Goal: Find specific page/section: Find specific page/section

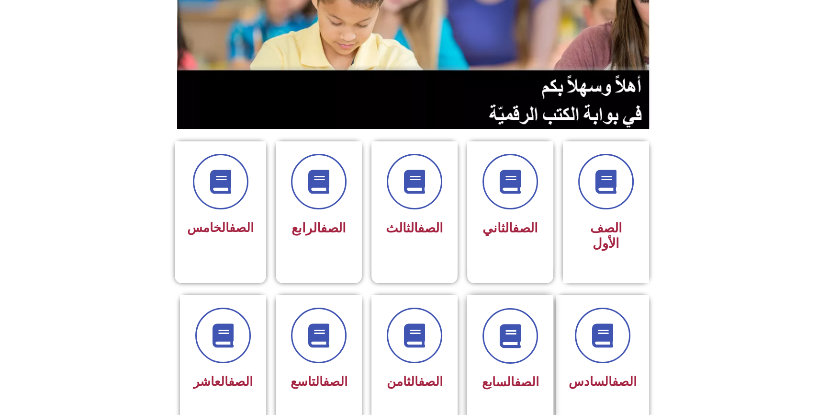
scroll to position [130, 0]
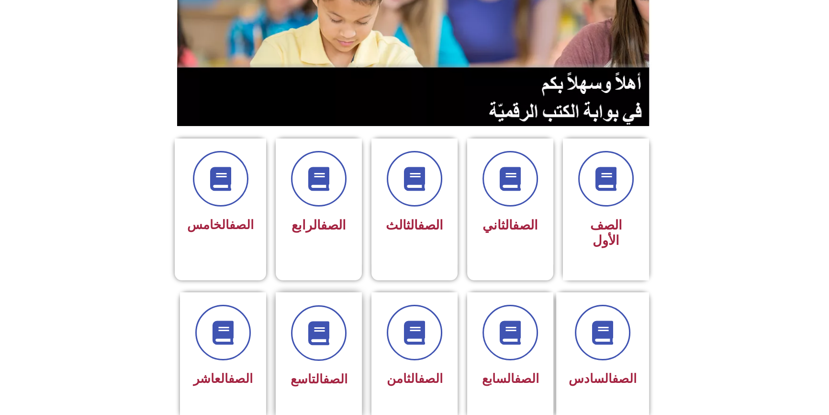
click at [305, 373] on div "الصف التاسع" at bounding box center [319, 379] width 60 height 23
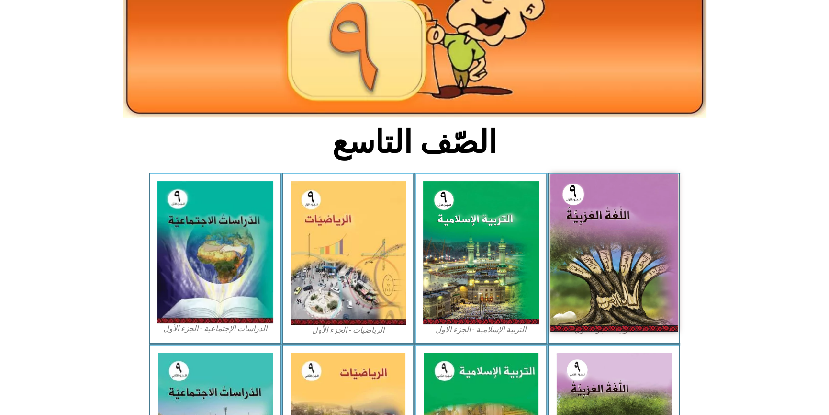
scroll to position [217, 0]
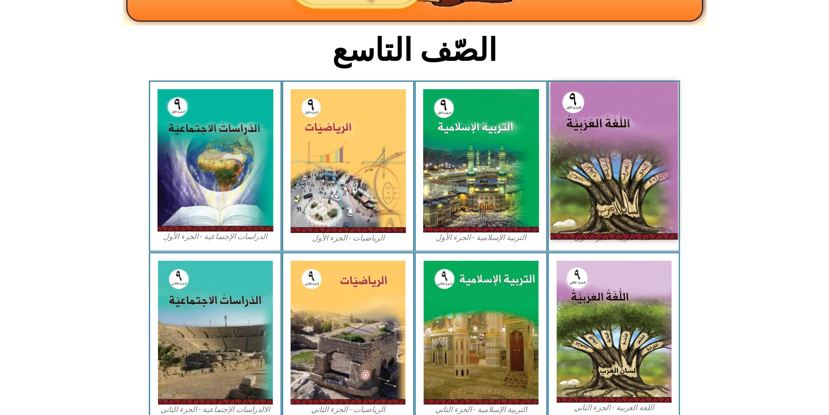
click at [617, 197] on img at bounding box center [613, 161] width 127 height 158
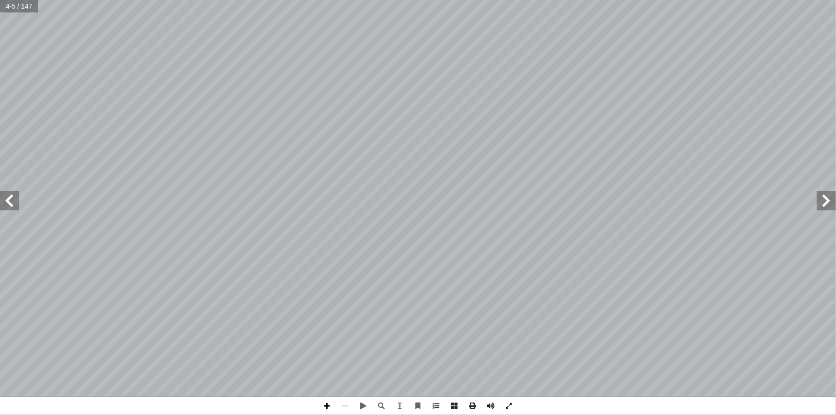
click at [320, 403] on span at bounding box center [327, 405] width 18 height 18
